Goal: Find specific page/section: Find specific page/section

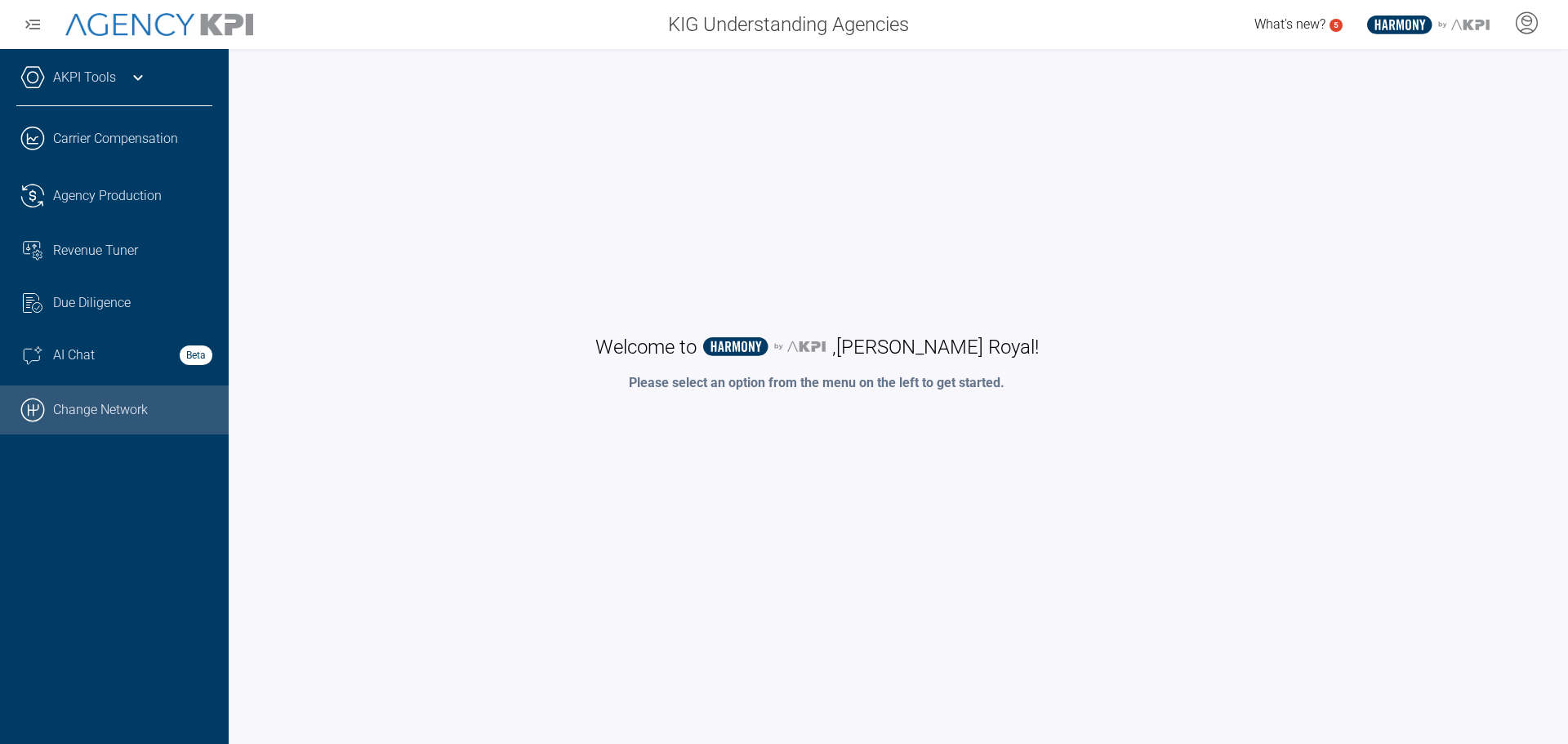
click at [54, 427] on link ".cls-1{fill:none;stroke:#000;stroke-linecap:round;stroke-linejoin:round;stroke-…" at bounding box center [115, 410] width 229 height 49
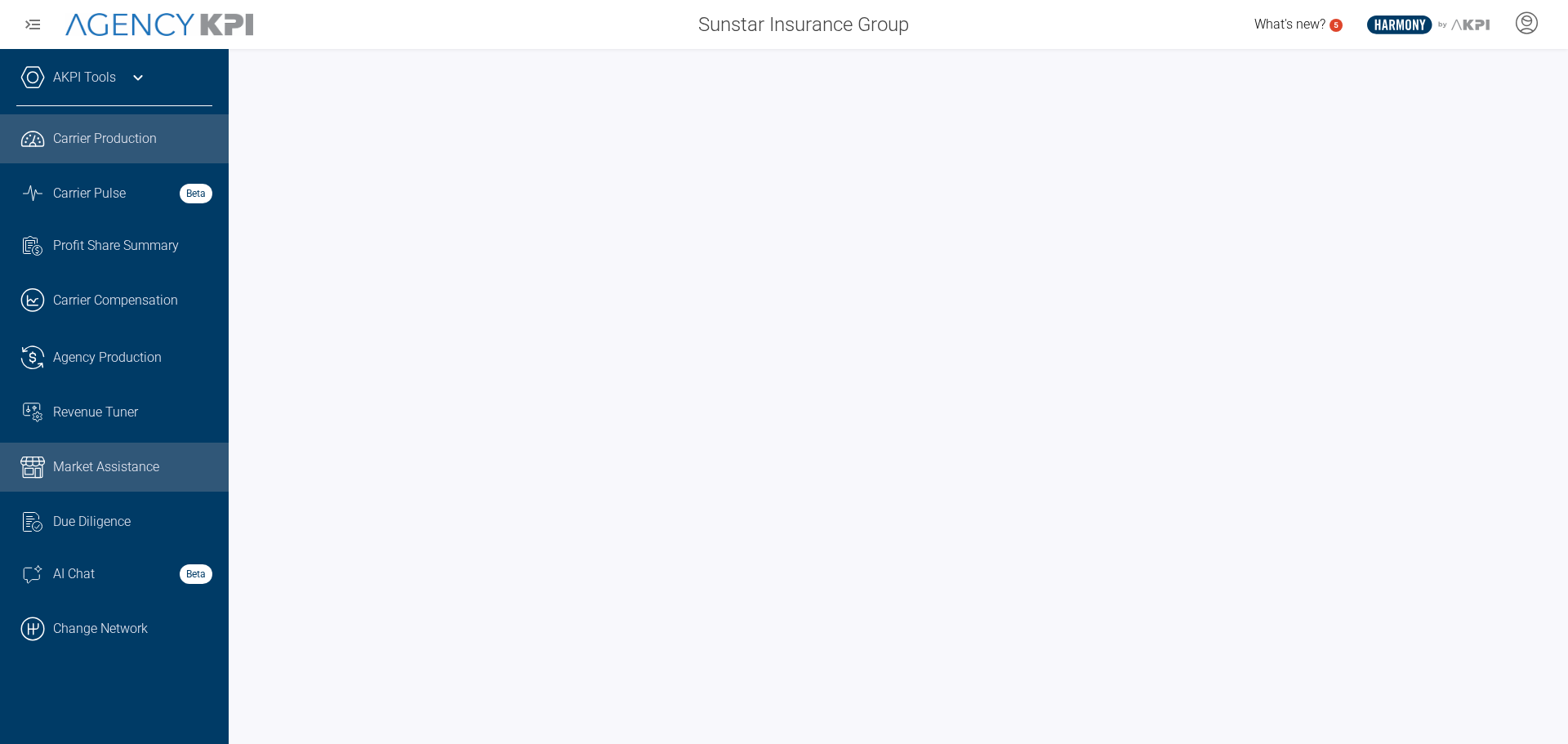
click at [119, 462] on span "Market Assistance" at bounding box center [106, 467] width 106 height 20
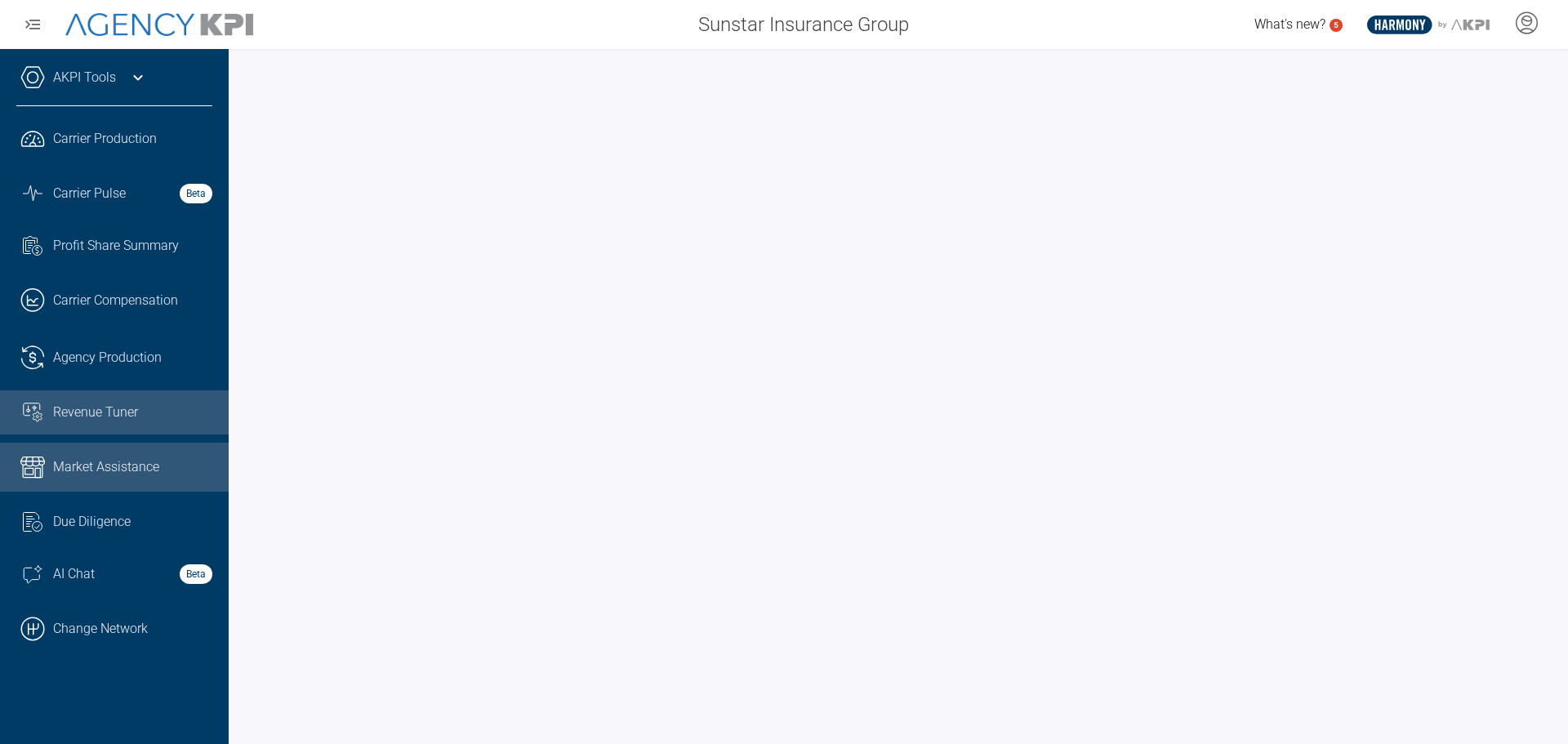
click at [107, 420] on span "Revenue Tuner" at bounding box center [95, 412] width 85 height 20
click at [76, 467] on span "Market Assistance" at bounding box center [106, 467] width 106 height 20
click at [123, 361] on span "Agency Production" at bounding box center [107, 358] width 109 height 20
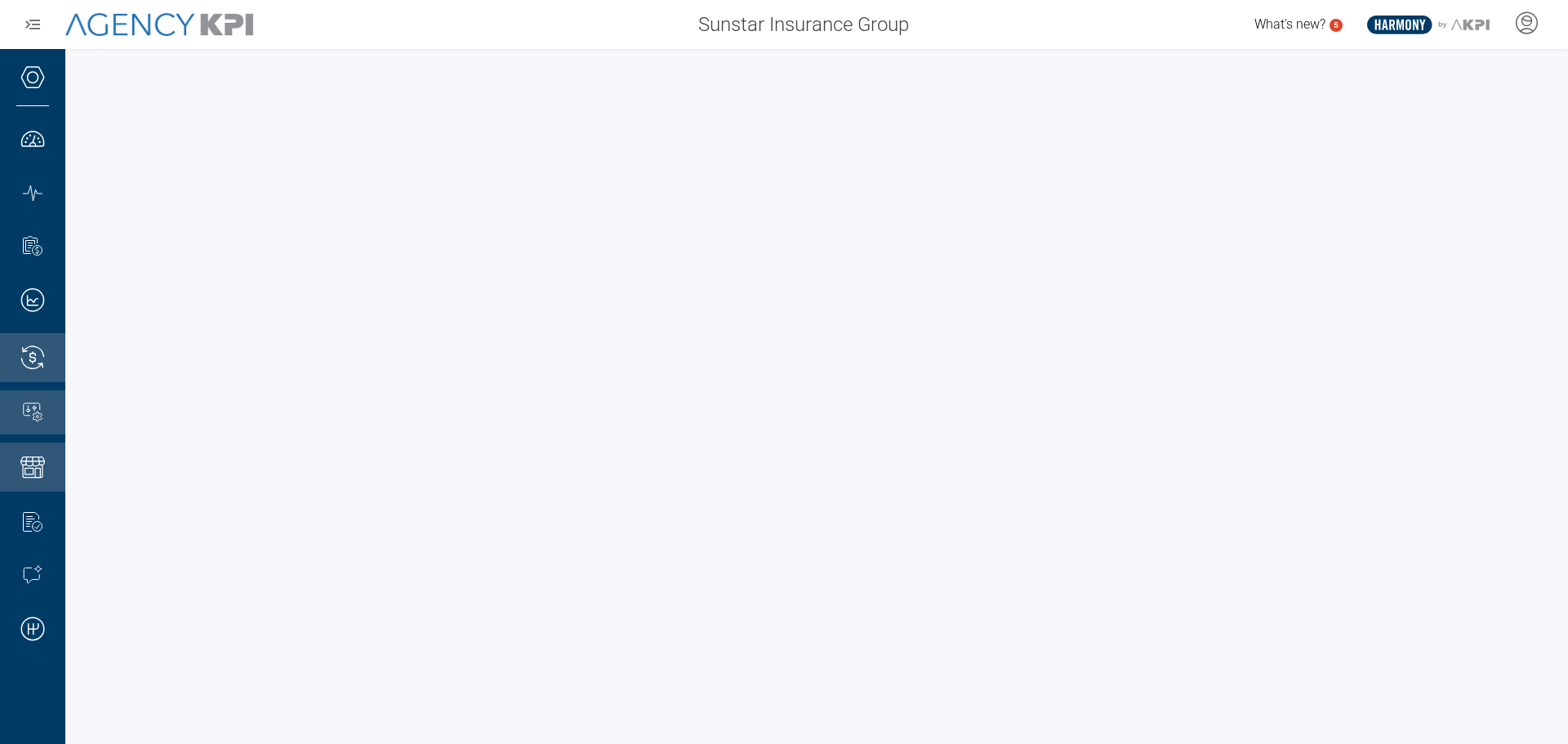
click at [777, 57] on div at bounding box center [817, 397] width 1503 height 695
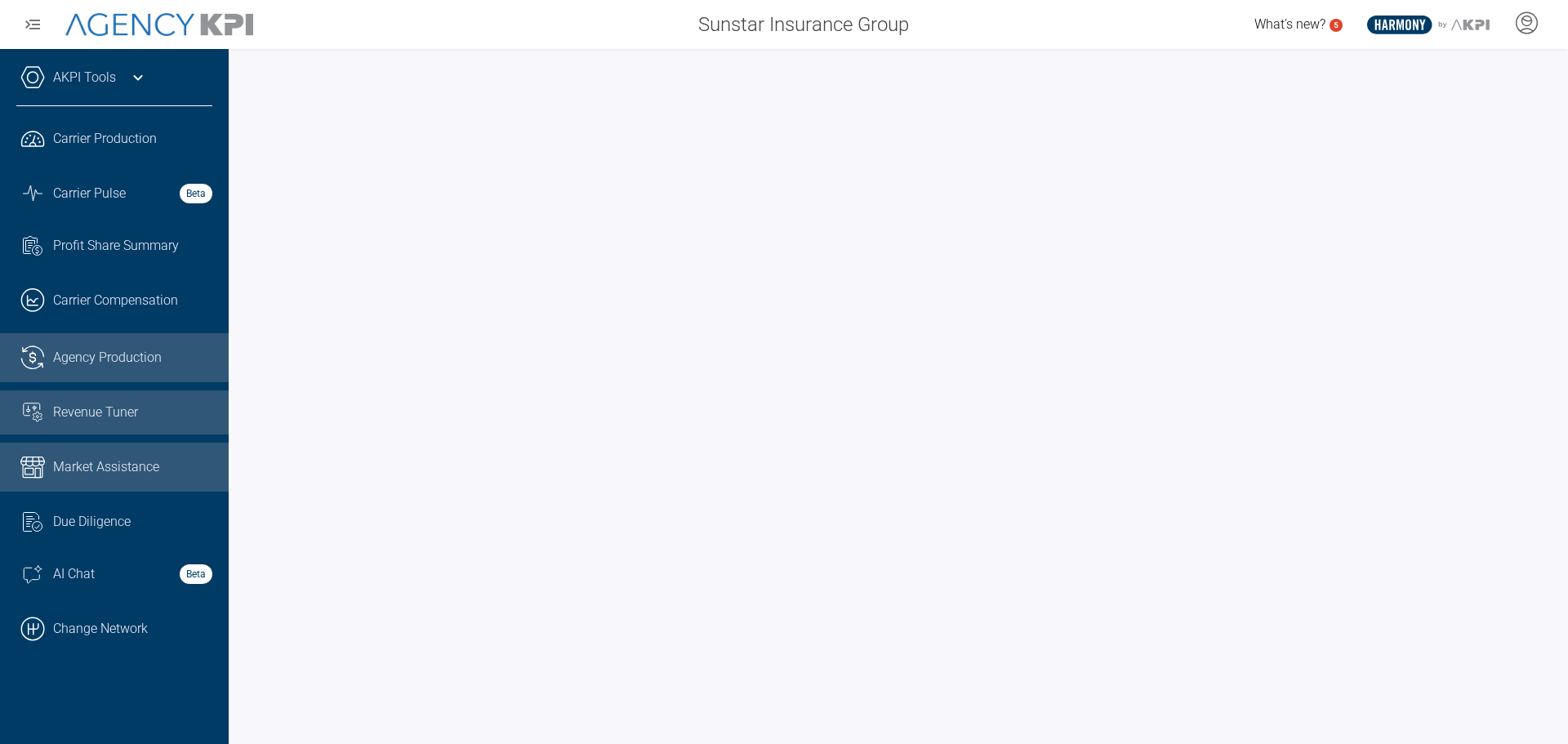
click at [71, 409] on span "Revenue Tuner" at bounding box center [95, 412] width 85 height 20
click at [90, 407] on span "Revenue Tuner" at bounding box center [95, 412] width 85 height 20
